Goal: Task Accomplishment & Management: Use online tool/utility

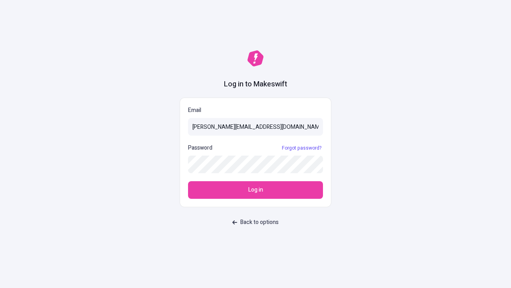
type input "sasha+test-ui@makeswift.com"
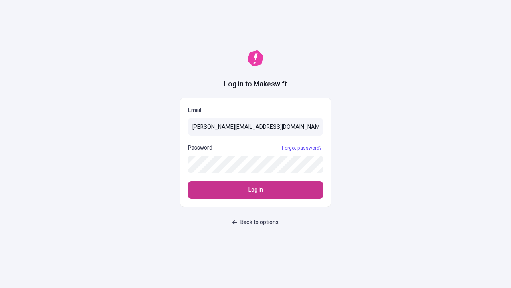
click at [256, 190] on span "Log in" at bounding box center [256, 189] width 15 height 9
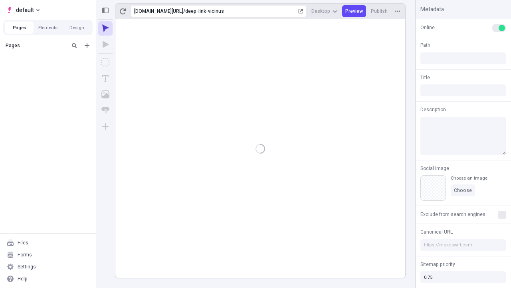
type input "/deep-link-vicinus"
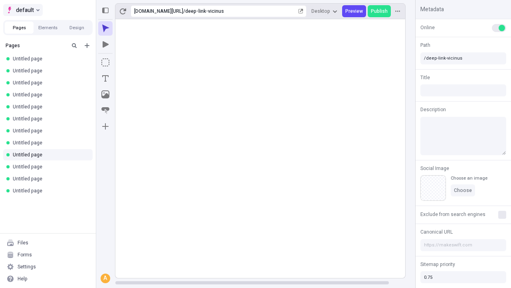
click at [22, 10] on span "default" at bounding box center [25, 10] width 18 height 10
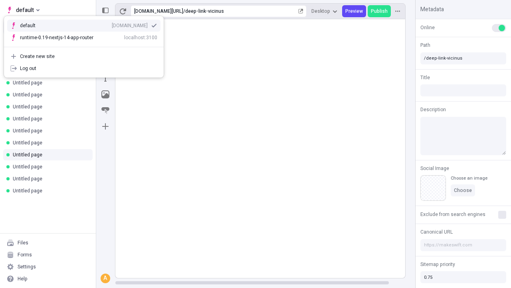
click at [84, 56] on div "Create new site" at bounding box center [88, 56] width 137 height 6
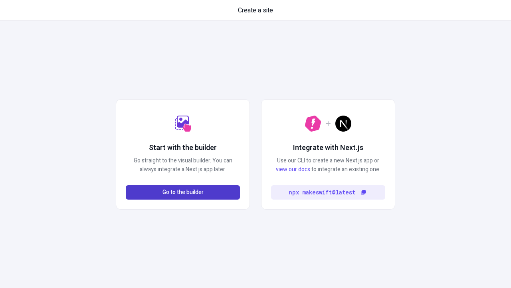
click at [183, 192] on span "Go to the builder" at bounding box center [183, 192] width 41 height 9
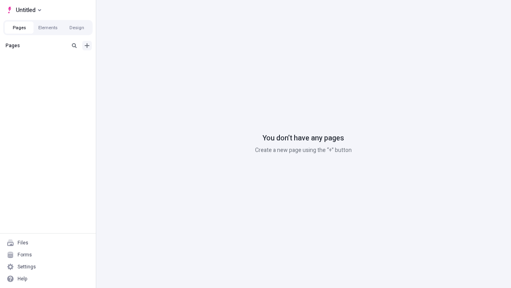
click at [87, 46] on icon "Add new" at bounding box center [87, 45] width 5 height 5
click at [129, 62] on span "Blank page" at bounding box center [134, 62] width 50 height 6
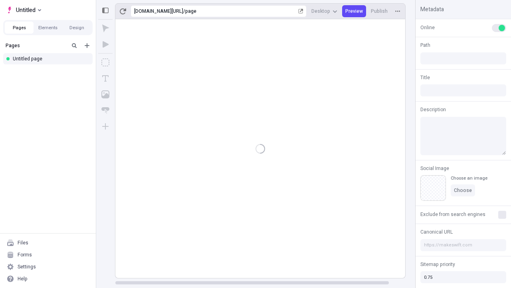
type input "/page"
click at [105, 62] on icon "Box" at bounding box center [105, 62] width 8 height 8
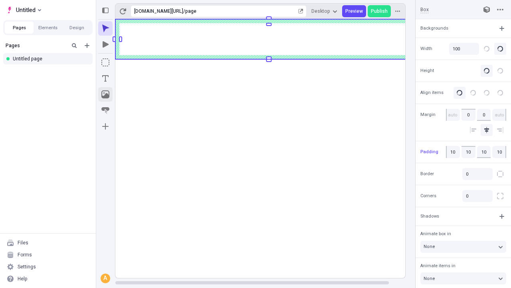
click at [105, 94] on icon "Image" at bounding box center [105, 94] width 8 height 8
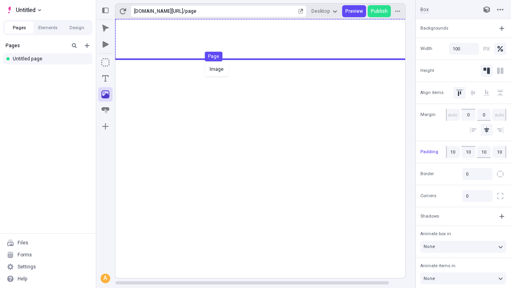
click at [268, 39] on div "Image Page" at bounding box center [255, 144] width 511 height 288
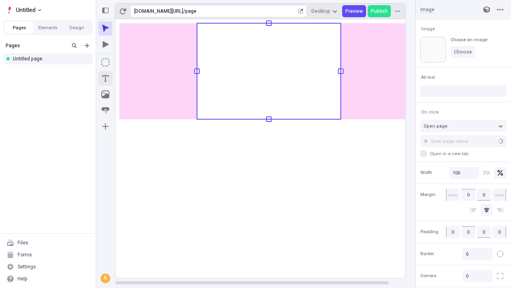
click at [105, 78] on icon "Text" at bounding box center [105, 78] width 6 height 6
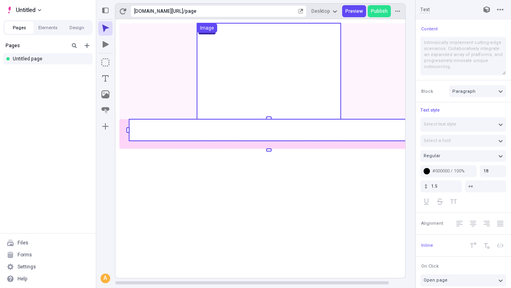
click at [268, 130] on rect at bounding box center [269, 130] width 280 height 22
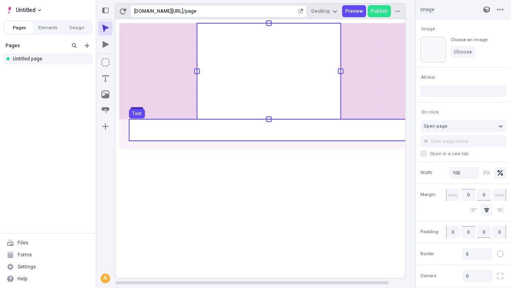
click at [268, 130] on use at bounding box center [269, 130] width 280 height 22
click at [268, 130] on rect at bounding box center [268, 148] width 307 height 258
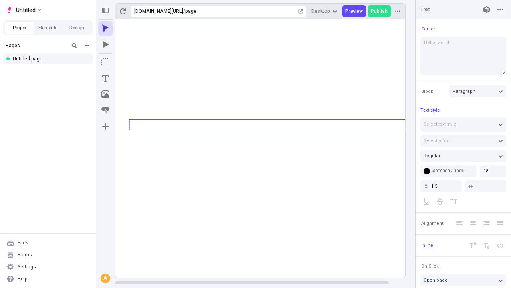
type textarea "Hello, world!"
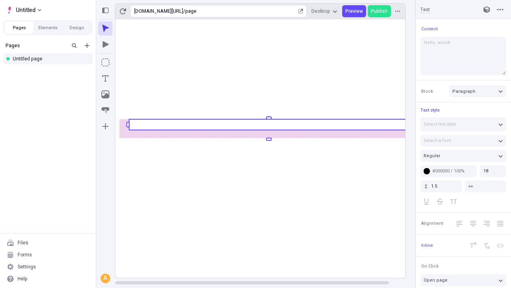
click at [105, 94] on icon "Image" at bounding box center [105, 94] width 8 height 8
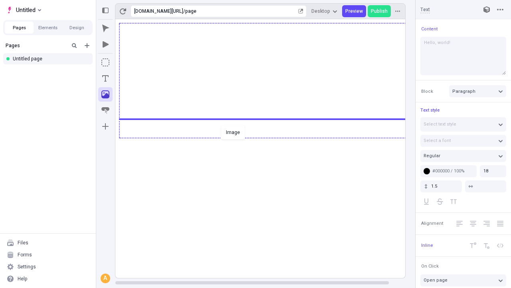
click at [268, 137] on div "Image" at bounding box center [255, 144] width 511 height 288
